Goal: Navigation & Orientation: Find specific page/section

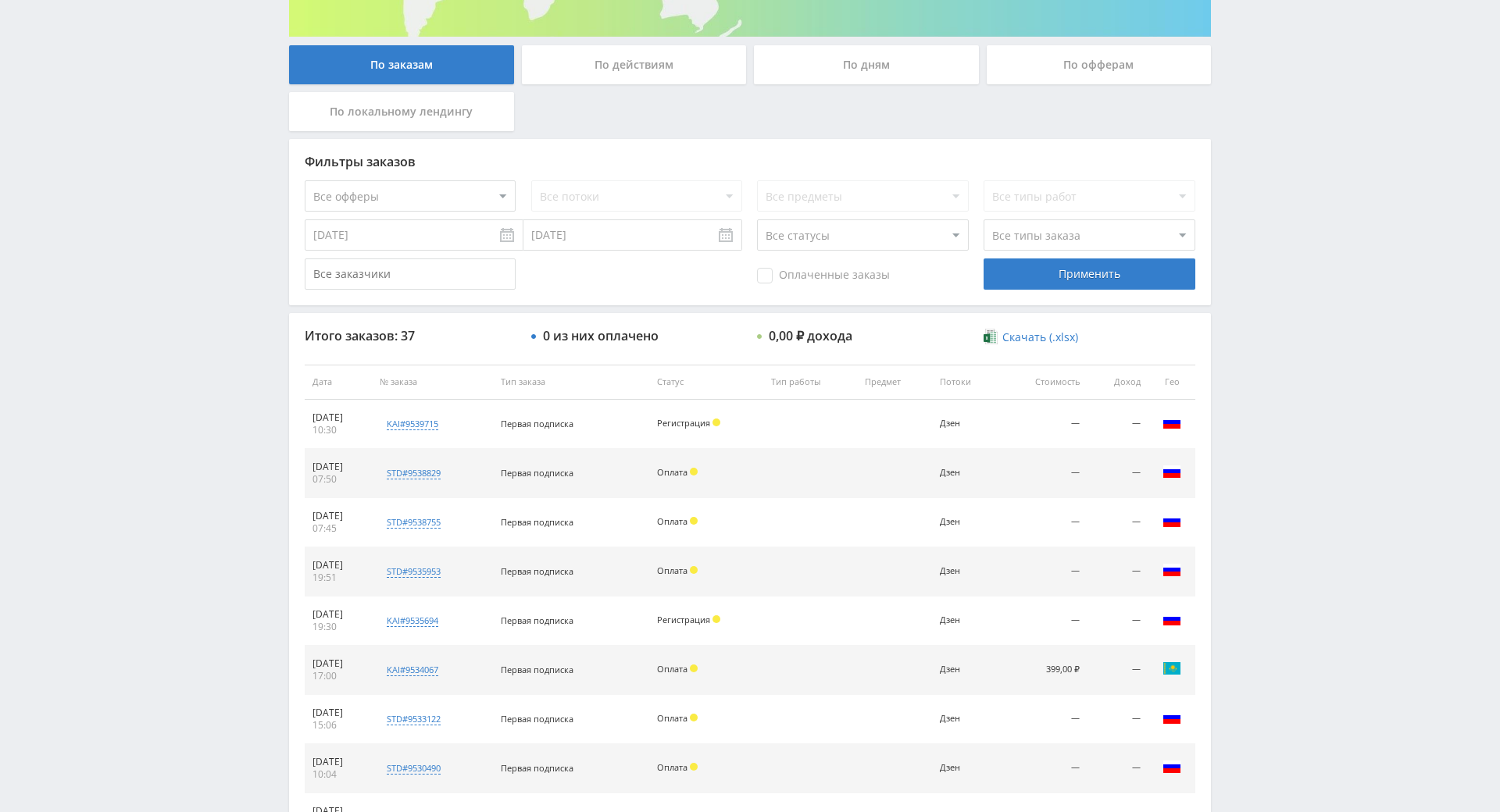
scroll to position [391, 0]
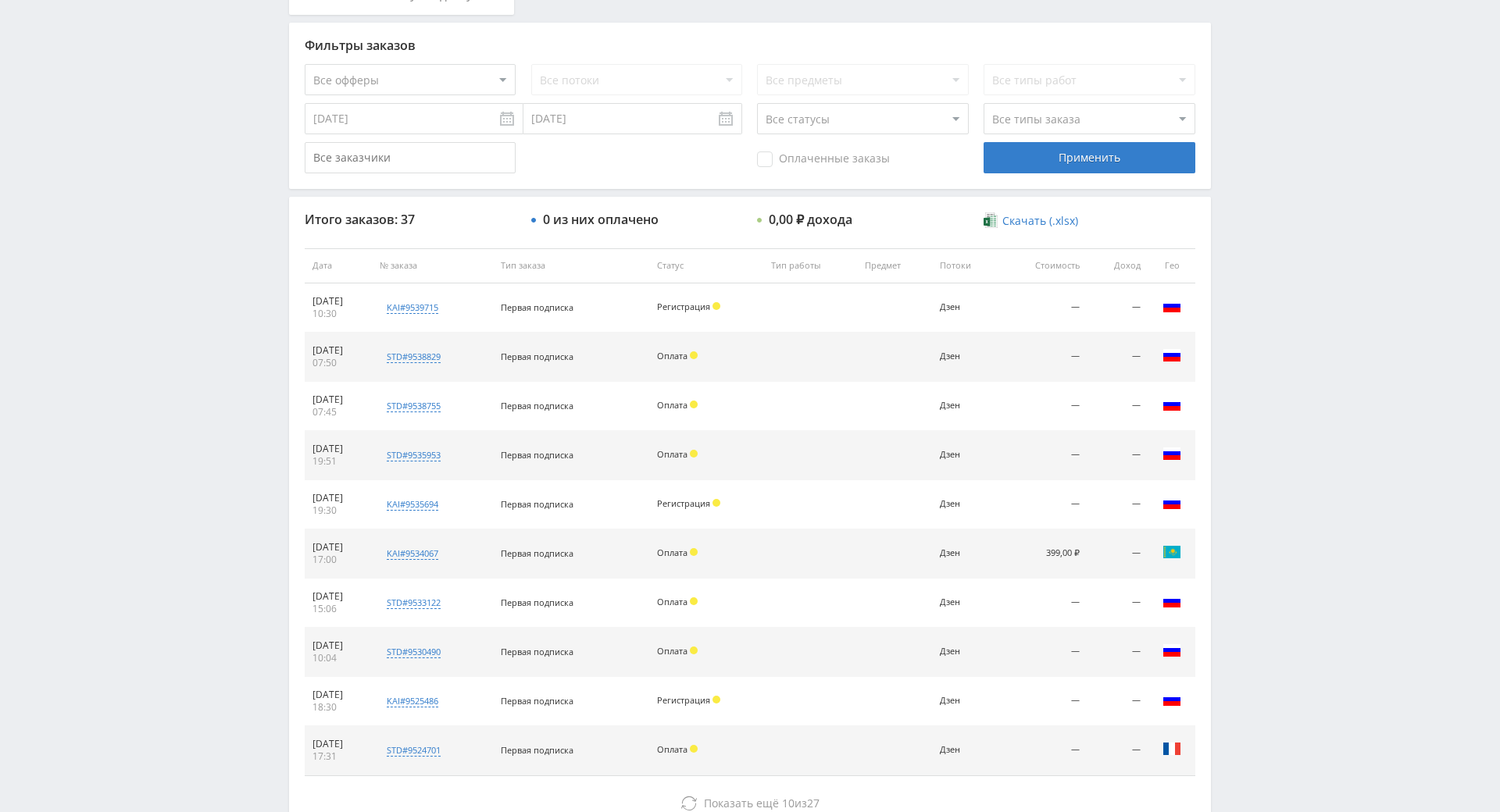
drag, startPoint x: 1279, startPoint y: 385, endPoint x: 1279, endPoint y: 375, distance: 10.0
click at [1276, 307] on div "Telegram-канал Инструменты База знаний Ваш менеджер: [PERSON_NAME] Online @edug…" at bounding box center [750, 265] width 1500 height 1311
click at [1258, 253] on div "Telegram-канал Инструменты База знаний Ваш менеджер: [PERSON_NAME] Online @edug…" at bounding box center [750, 265] width 1500 height 1311
click at [1256, 254] on div "Telegram-канал Инструменты База знаний Ваш менеджер: [PERSON_NAME] Online @edug…" at bounding box center [750, 265] width 1500 height 1311
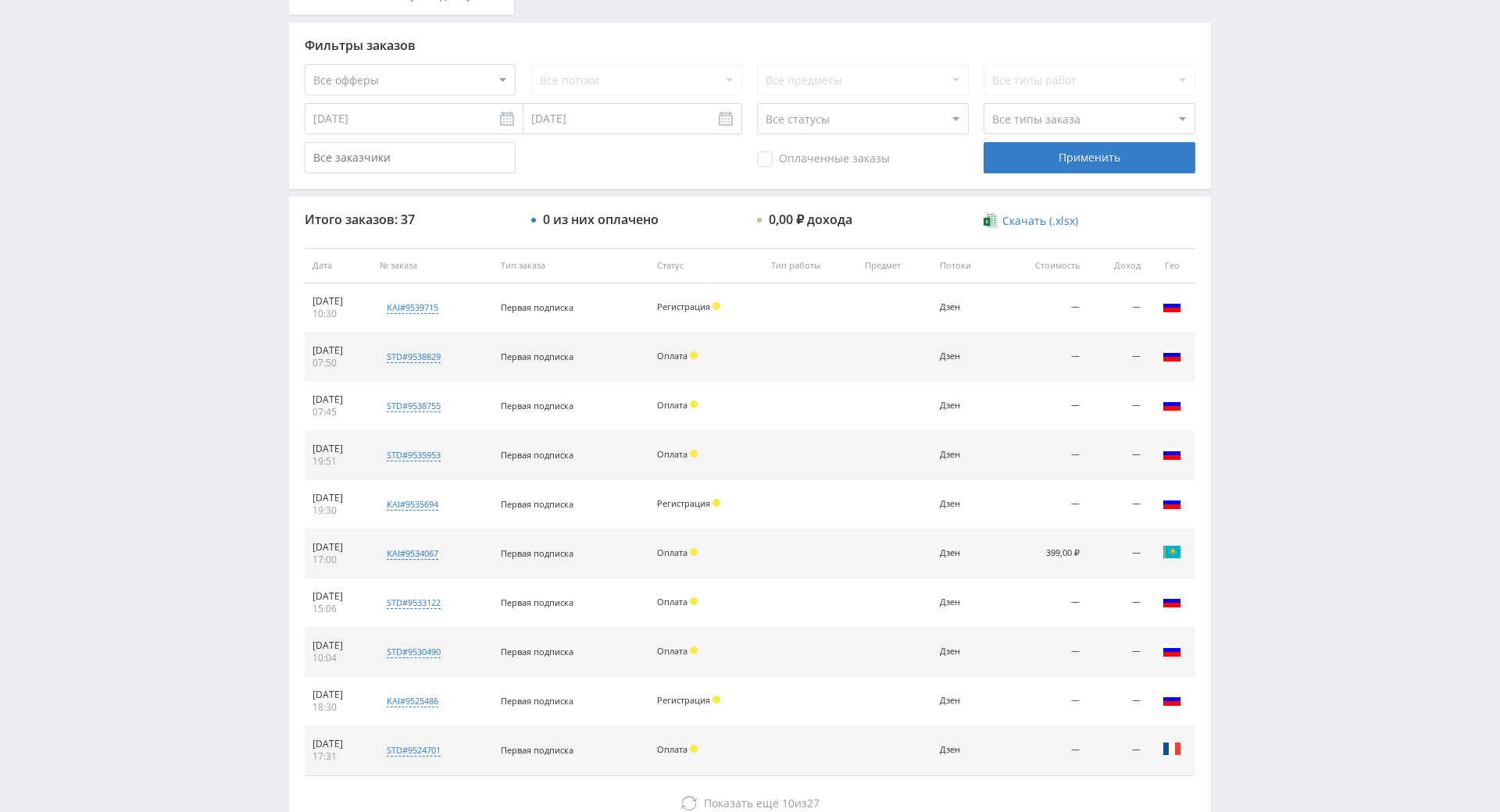
drag, startPoint x: 1256, startPoint y: 254, endPoint x: 1256, endPoint y: 231, distance: 23.0
click at [1256, 231] on div "Telegram-канал Инструменты База знаний Ваш менеджер: [PERSON_NAME] Online @edug…" at bounding box center [750, 265] width 1500 height 1311
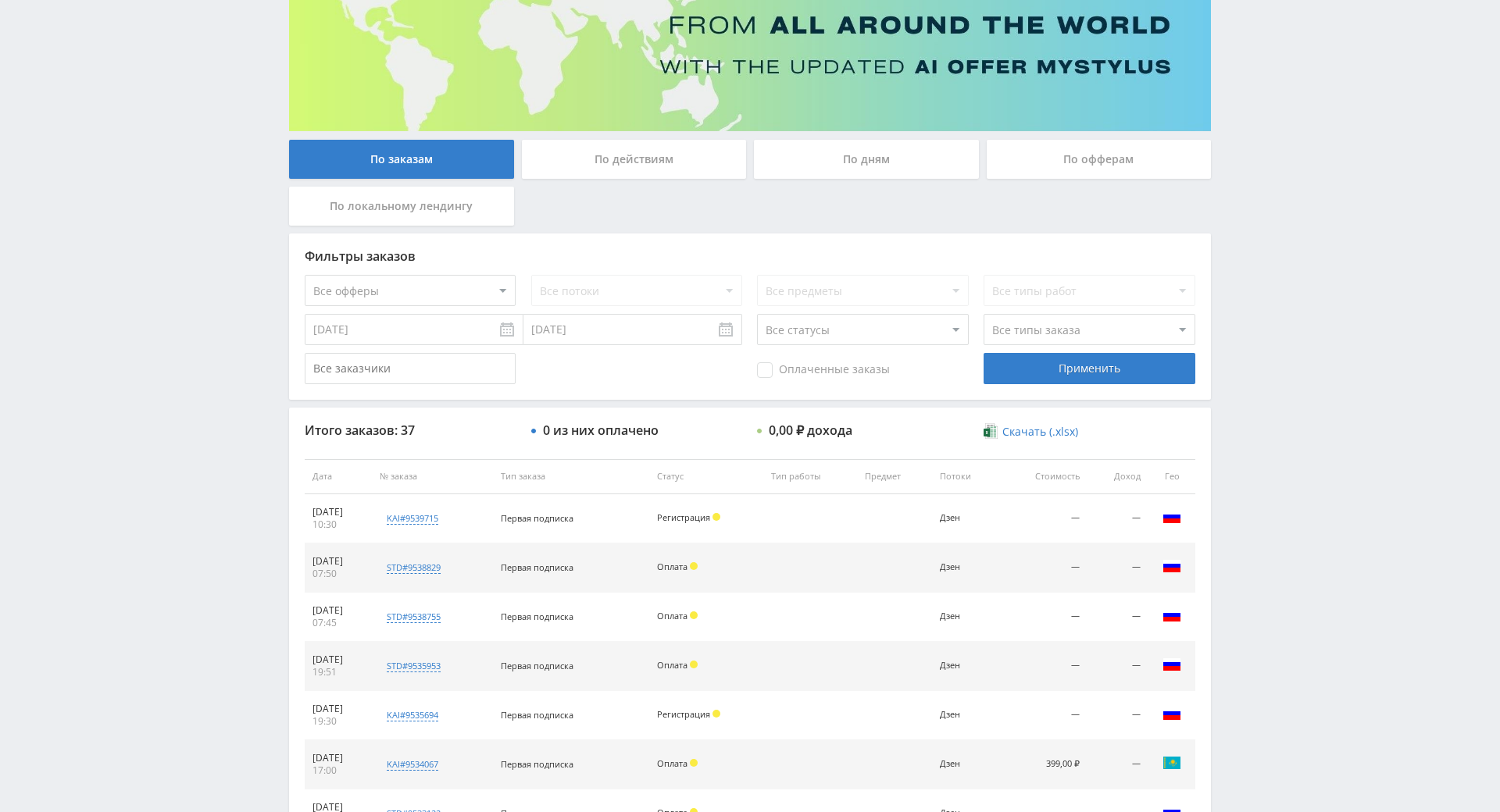
drag, startPoint x: 1229, startPoint y: 272, endPoint x: 936, endPoint y: 89, distance: 345.5
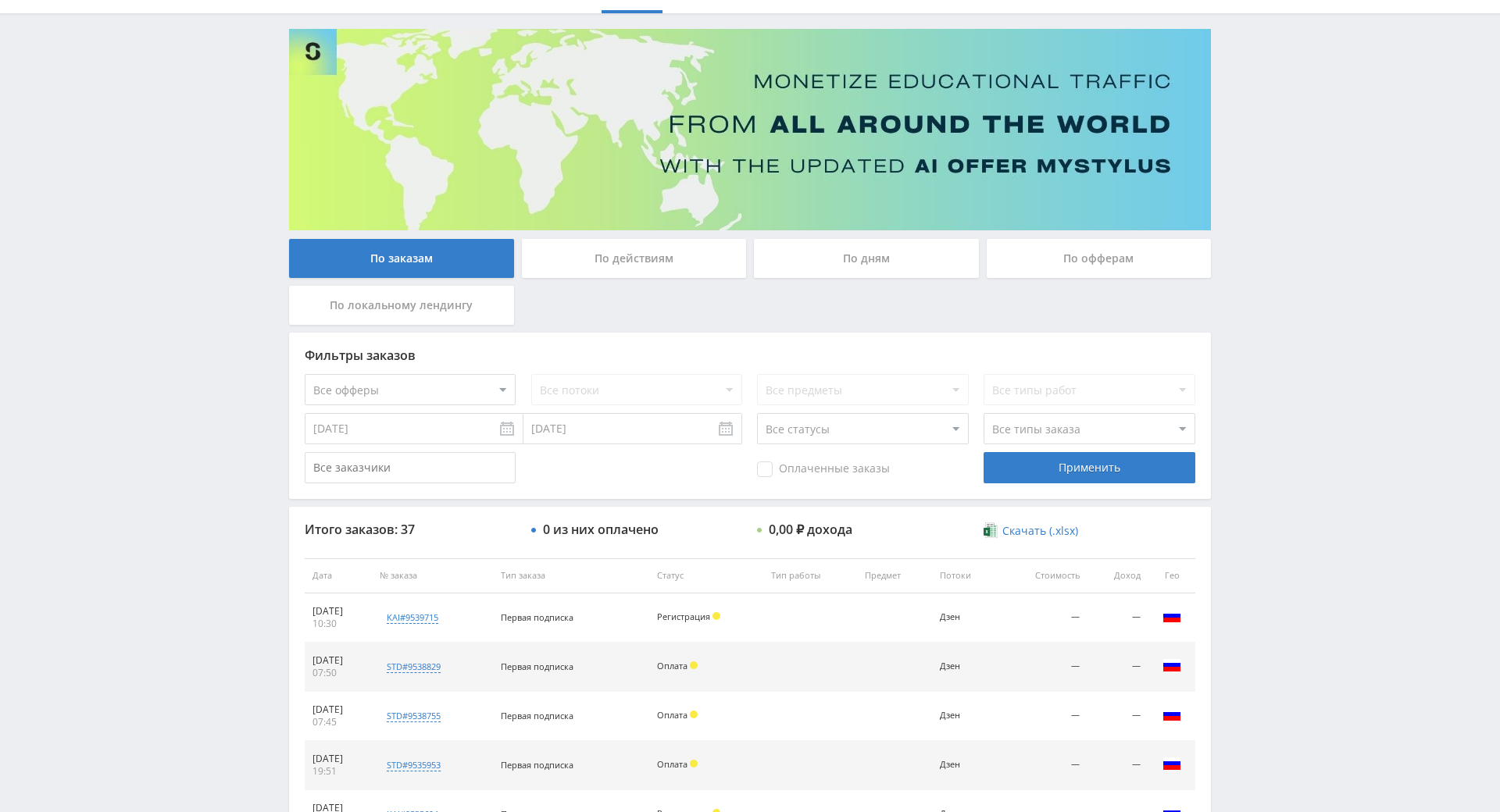
scroll to position [0, 0]
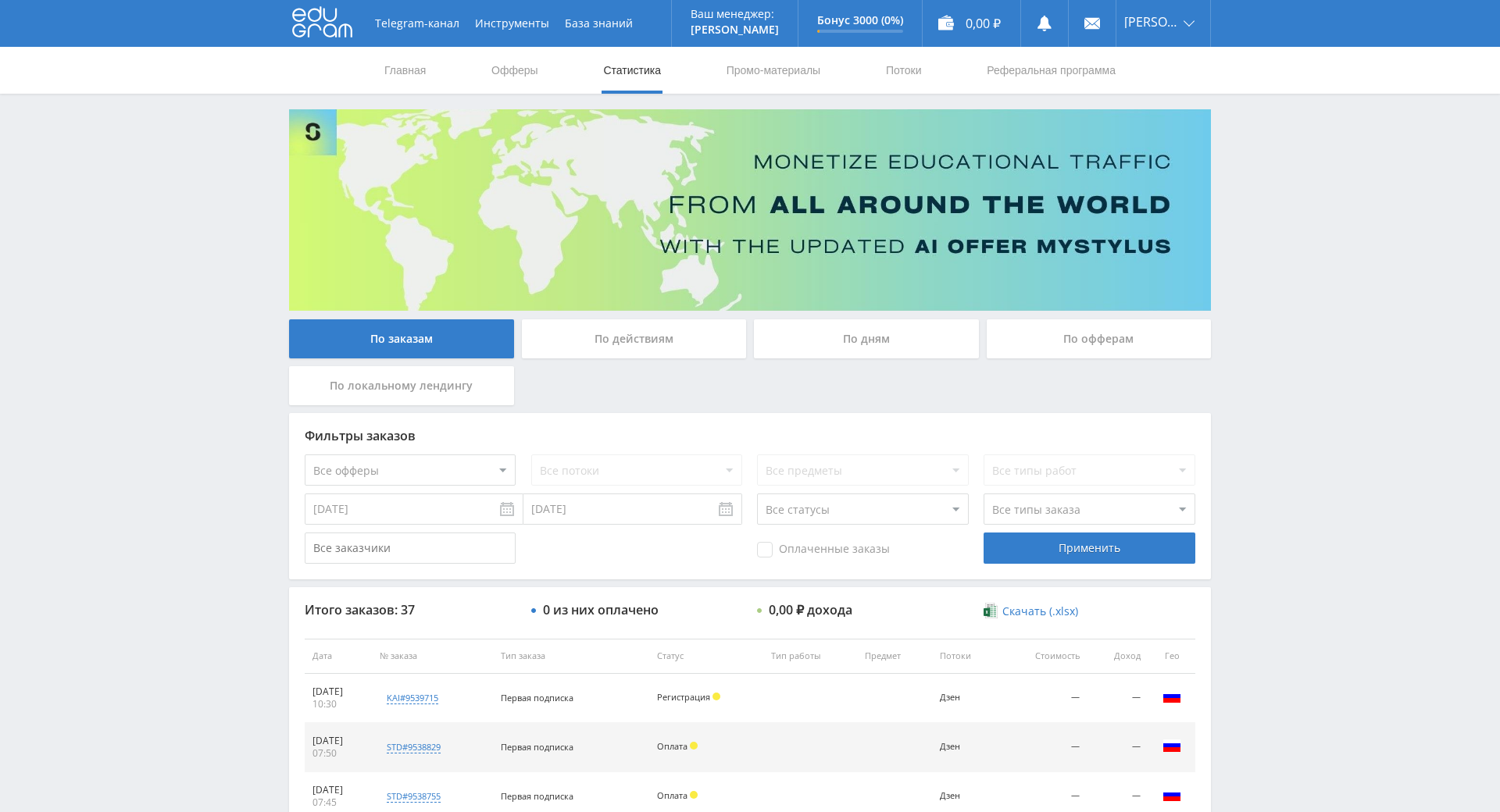
click at [304, 25] on icon at bounding box center [322, 22] width 60 height 31
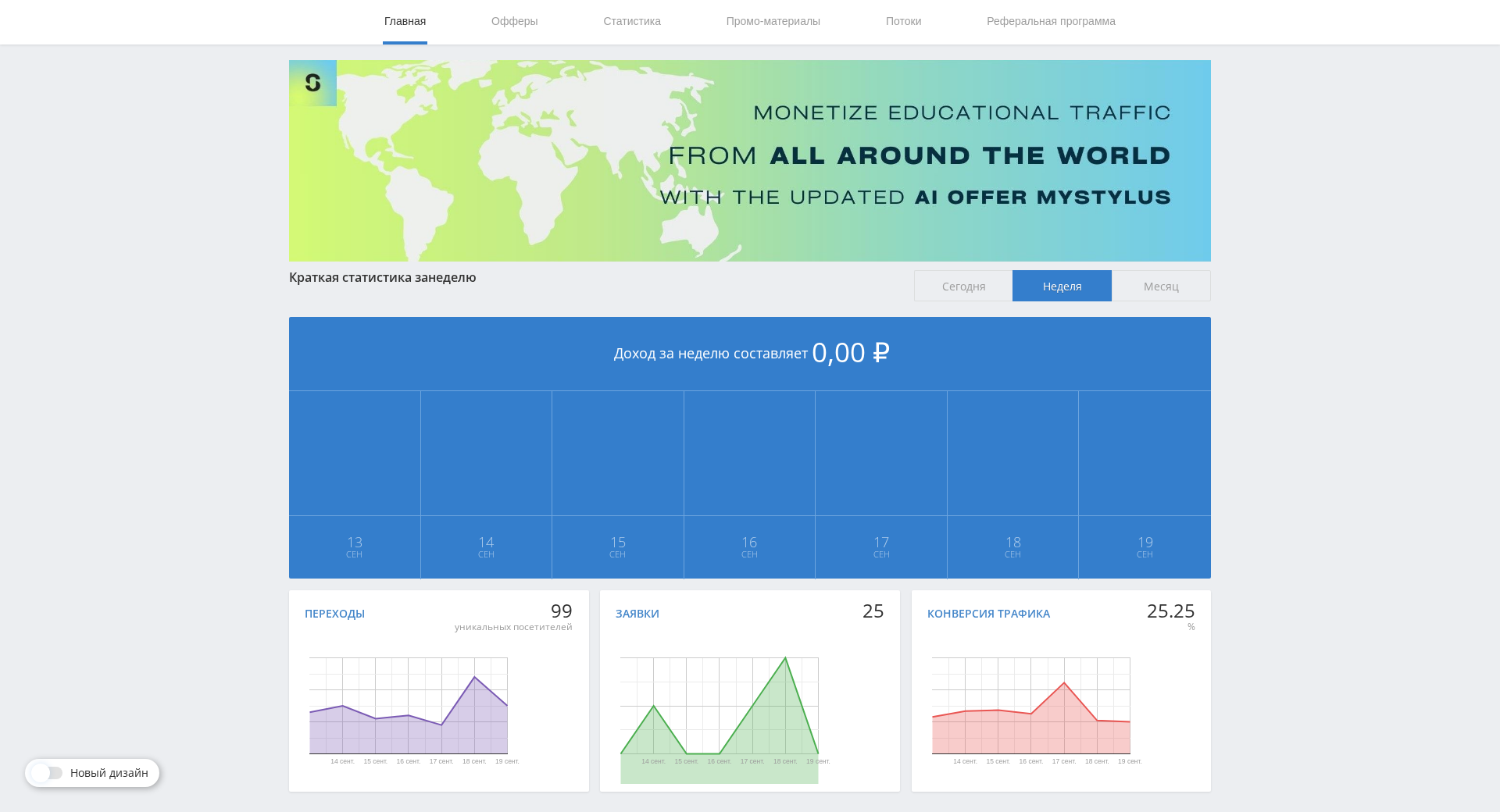
scroll to position [174, 0]
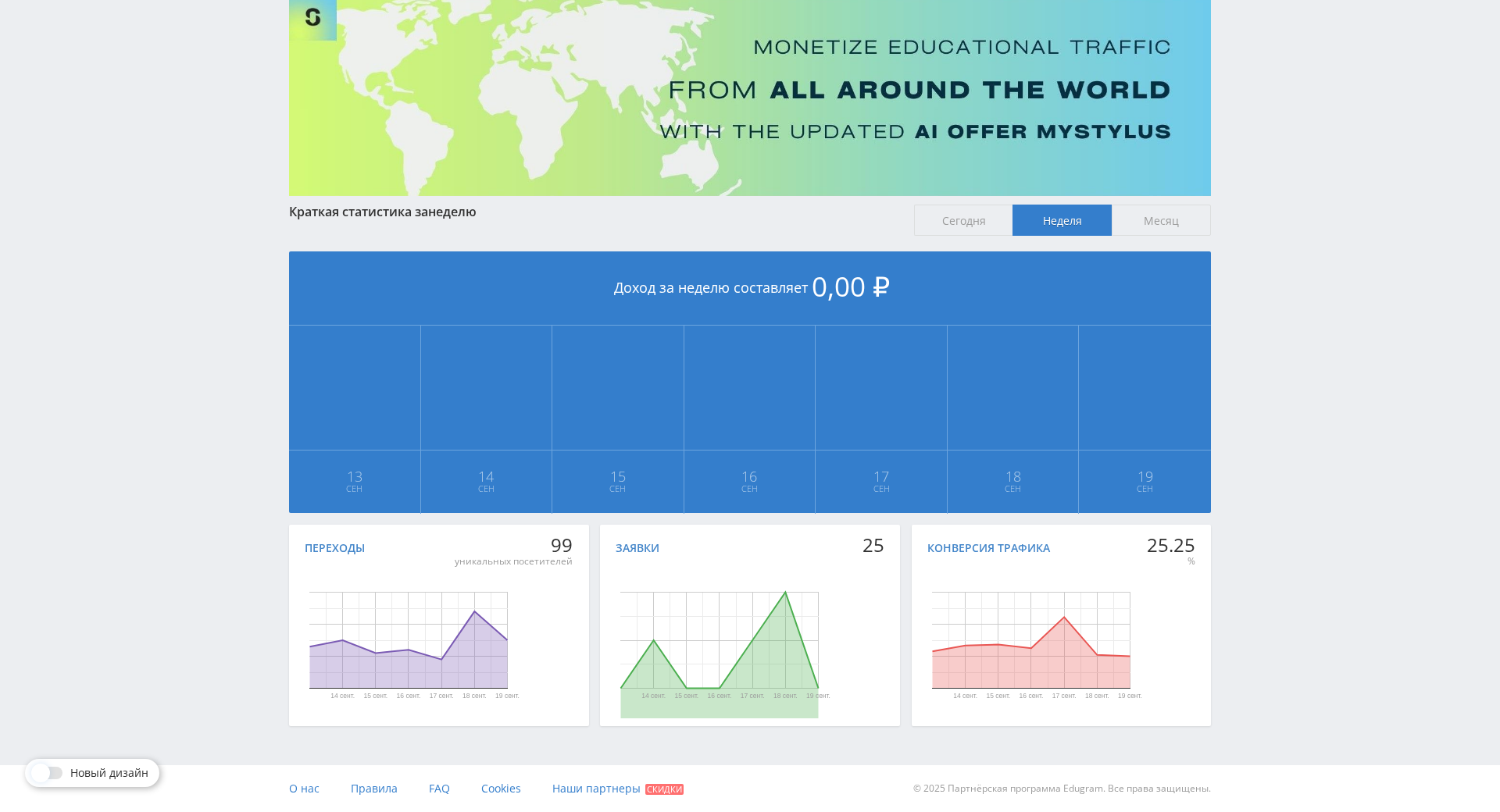
drag, startPoint x: 1270, startPoint y: 669, endPoint x: 1255, endPoint y: 622, distance: 49.3
drag, startPoint x: 1255, startPoint y: 614, endPoint x: 1252, endPoint y: 483, distance: 131.0
click at [1252, 483] on div "Telegram-канал Инструменты База знаний Ваш менеджер: [PERSON_NAME] Online @edug…" at bounding box center [750, 349] width 1500 height 927
drag, startPoint x: 1263, startPoint y: 489, endPoint x: 1258, endPoint y: 443, distance: 46.3
click at [1258, 443] on div "Telegram-канал Инструменты База знаний Ваш менеджер: [PERSON_NAME] Online @edug…" at bounding box center [750, 349] width 1500 height 927
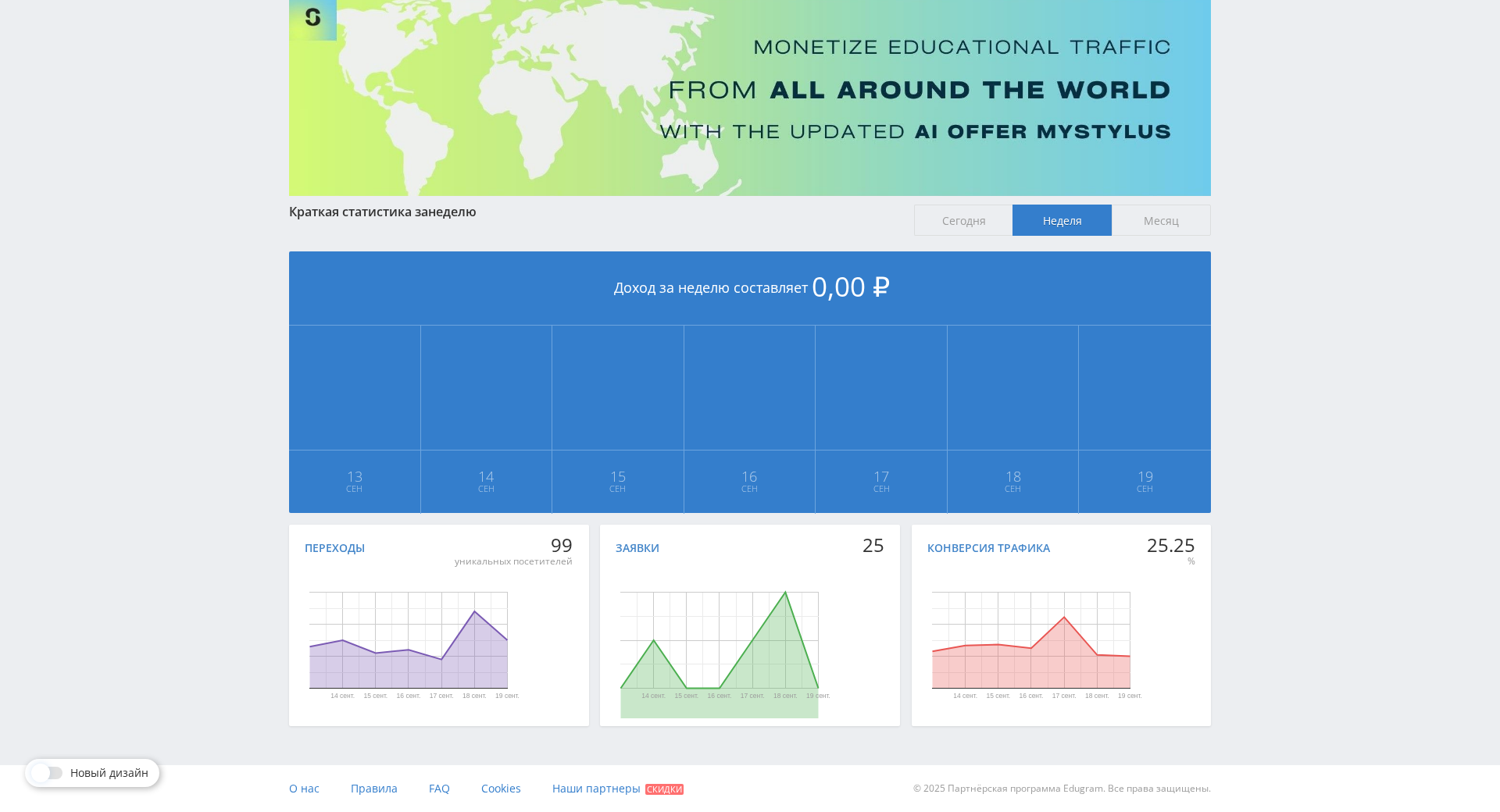
click at [1258, 443] on div "Telegram-канал Инструменты База знаний Ваш менеджер: [PERSON_NAME] Online @edug…" at bounding box center [750, 349] width 1500 height 927
click at [1253, 414] on div "Telegram-канал Инструменты База знаний Ваш менеджер: [PERSON_NAME] Online @edug…" at bounding box center [750, 349] width 1500 height 927
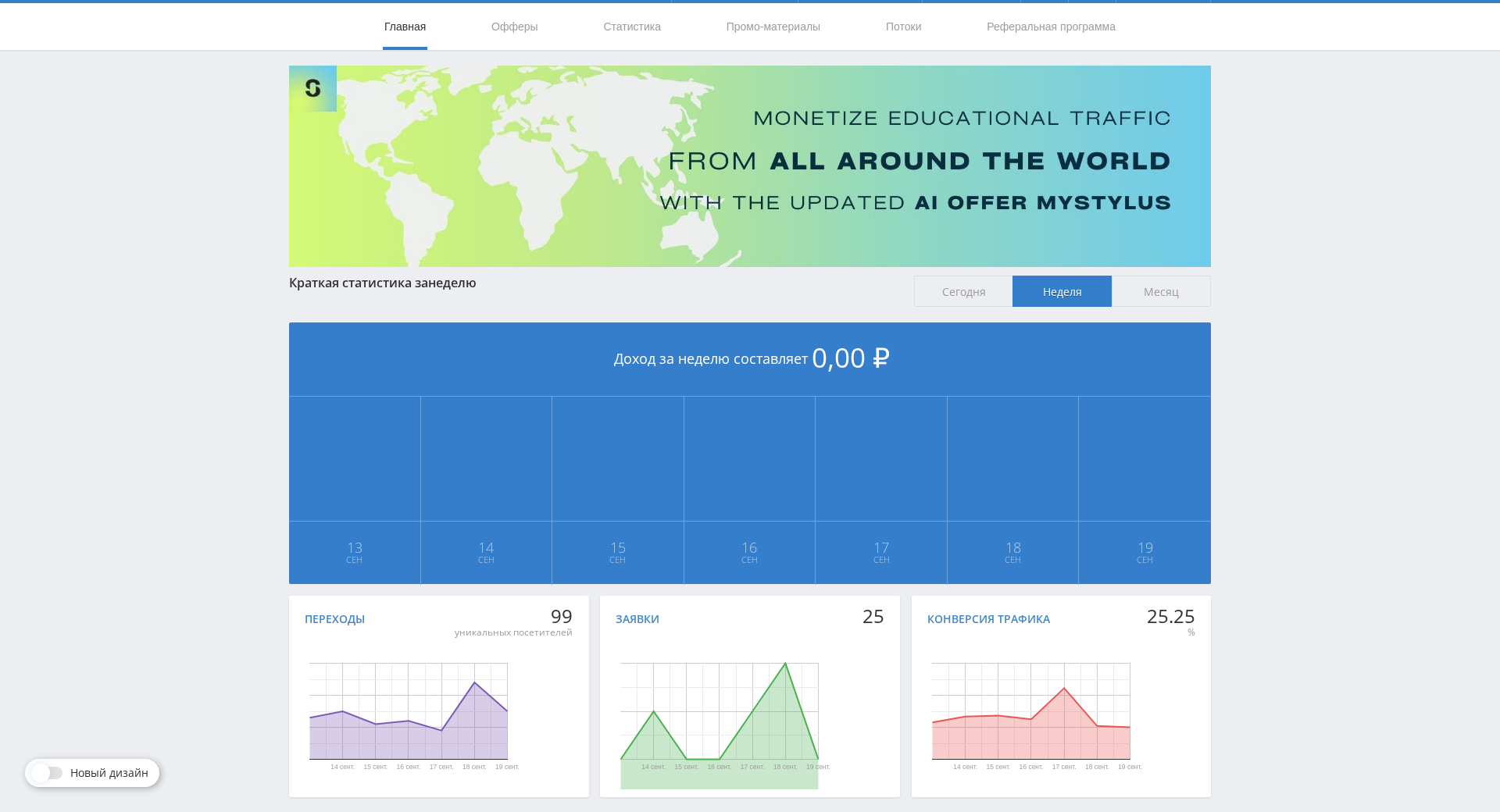
scroll to position [0, 0]
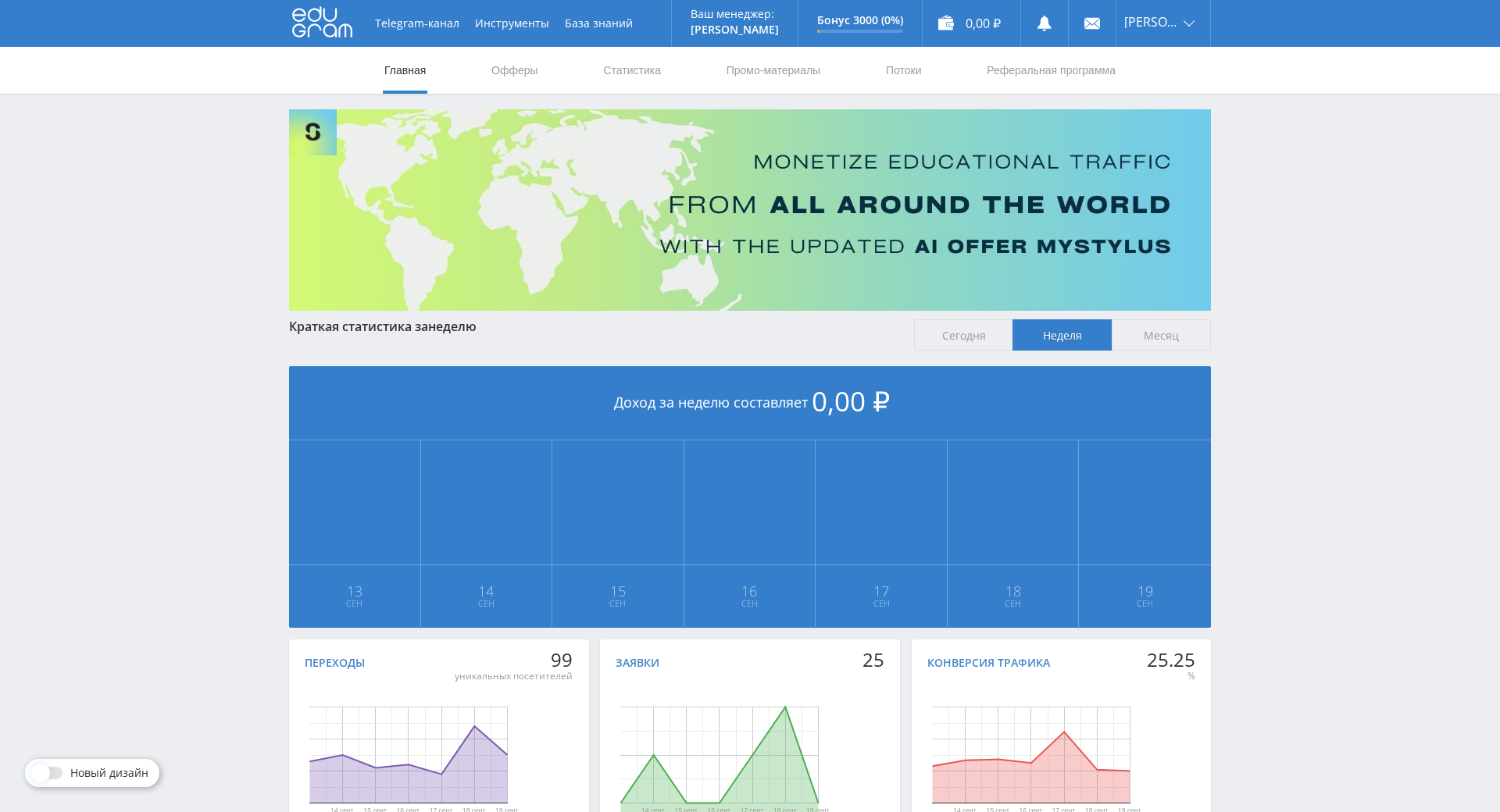
drag, startPoint x: 599, startPoint y: 274, endPoint x: 624, endPoint y: 187, distance: 90.5
